Goal: Complete application form

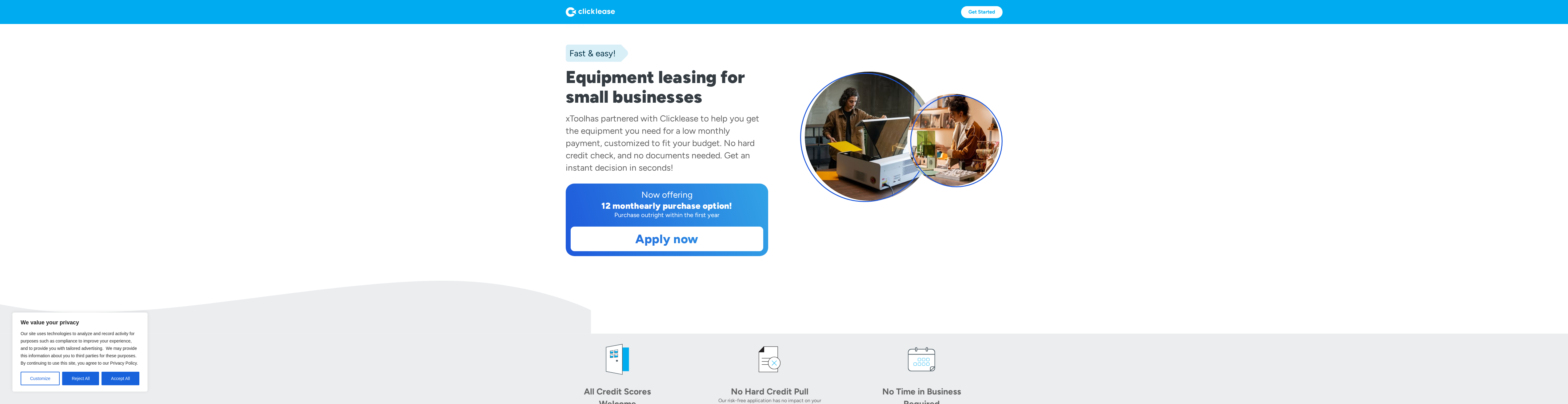
scroll to position [31, 0]
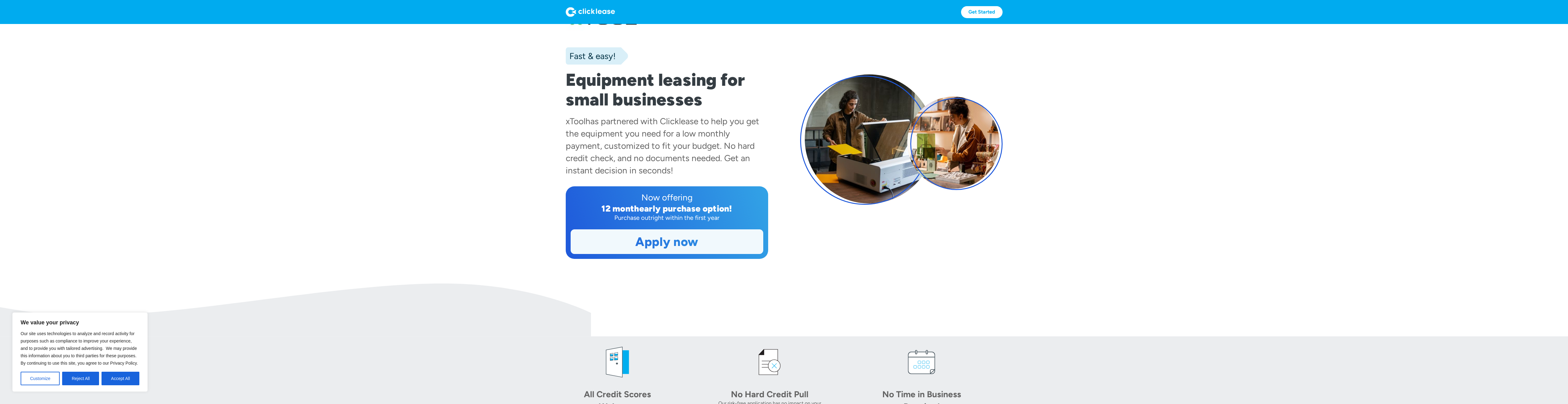
click at [705, 243] on link "Apply now" at bounding box center [667, 242] width 192 height 24
drag, startPoint x: 565, startPoint y: 133, endPoint x: 715, endPoint y: 164, distance: 153.2
click at [715, 164] on div "xTool has partnered with Clicklease to help you get the equipment you need for …" at bounding box center [667, 145] width 203 height 61
drag, startPoint x: 715, startPoint y: 164, endPoint x: 785, endPoint y: 186, distance: 73.4
click at [785, 186] on div "Fast & easy! Equipment leasing for small businesses xTool has partnered with Cl…" at bounding box center [784, 132] width 437 height 253
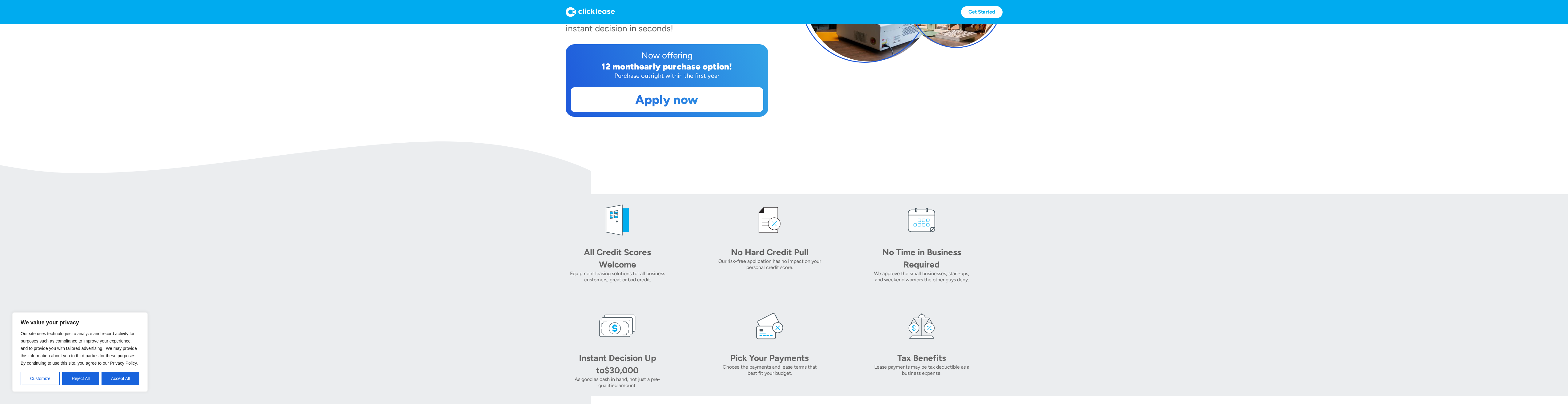
scroll to position [215, 0]
